Goal: Use online tool/utility: Utilize a website feature to perform a specific function

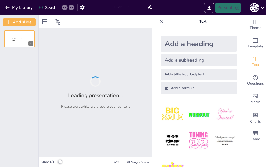
type input "経営戦略の歴史的変遷と主要理論"
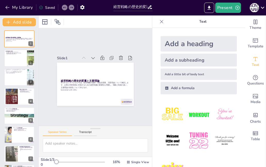
checkbox input "true"
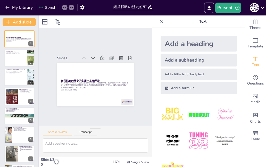
checkbox input "true"
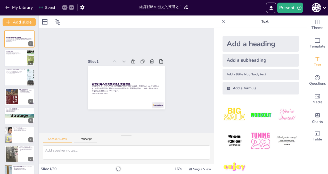
checkbox input "true"
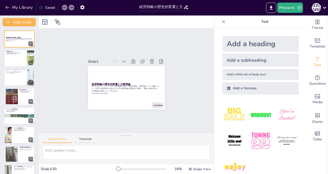
checkbox input "true"
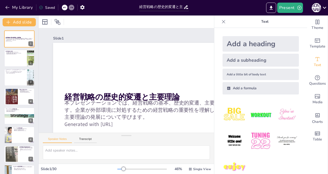
checkbox input "true"
